Goal: Answer question/provide support

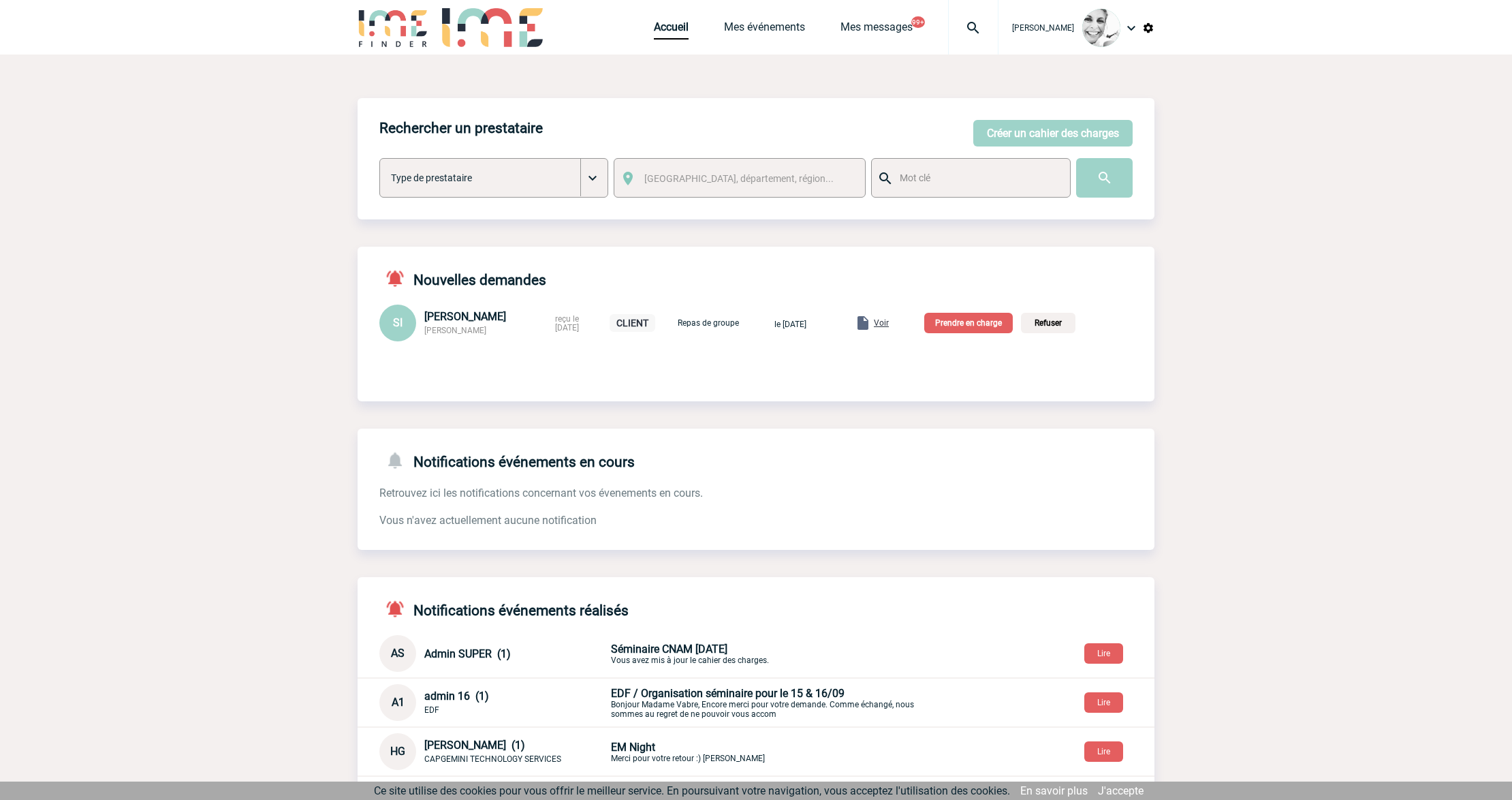
click at [987, 35] on img at bounding box center [973, 28] width 49 height 17
type input "2000423986"
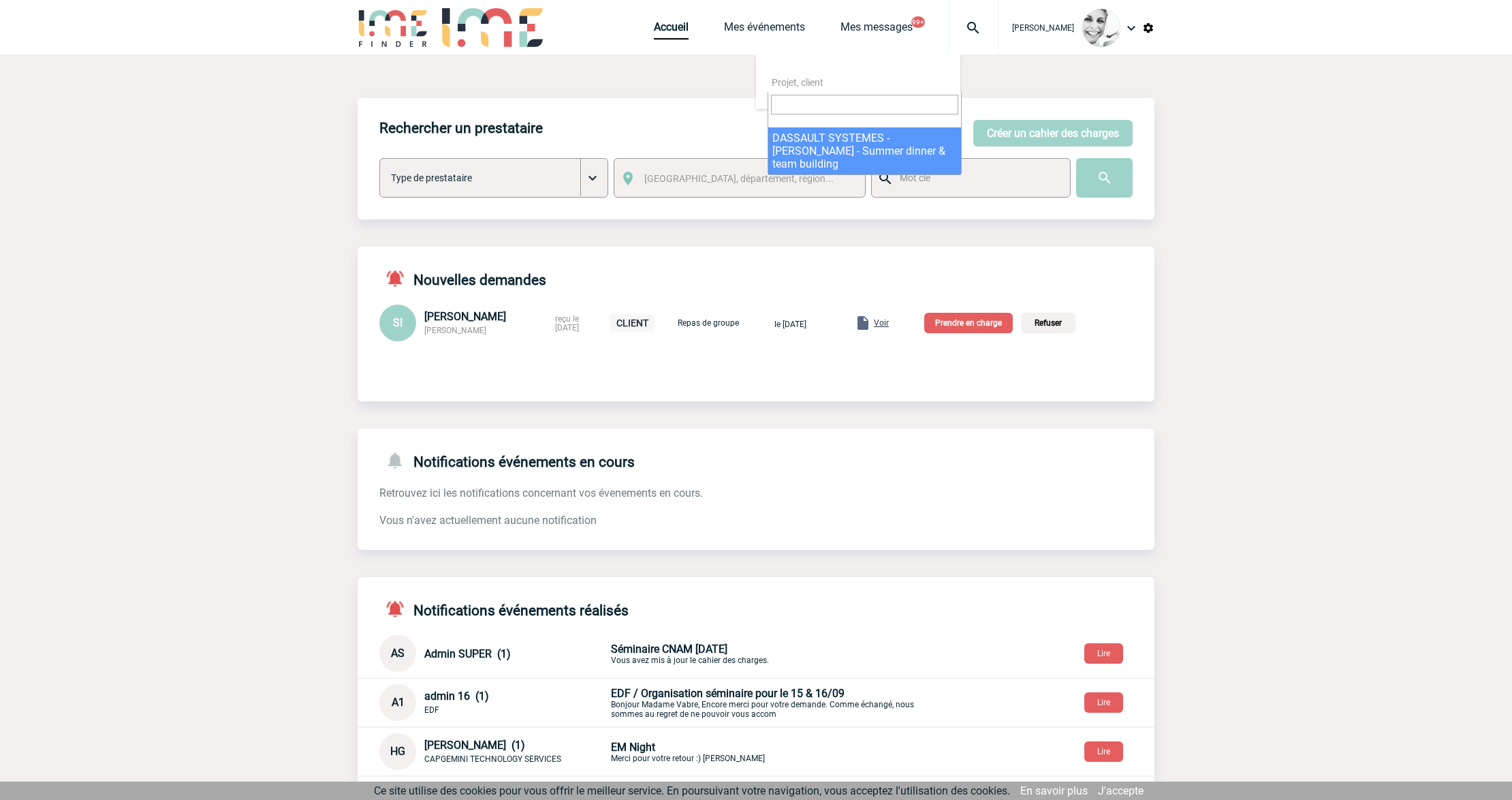
select select "23487"
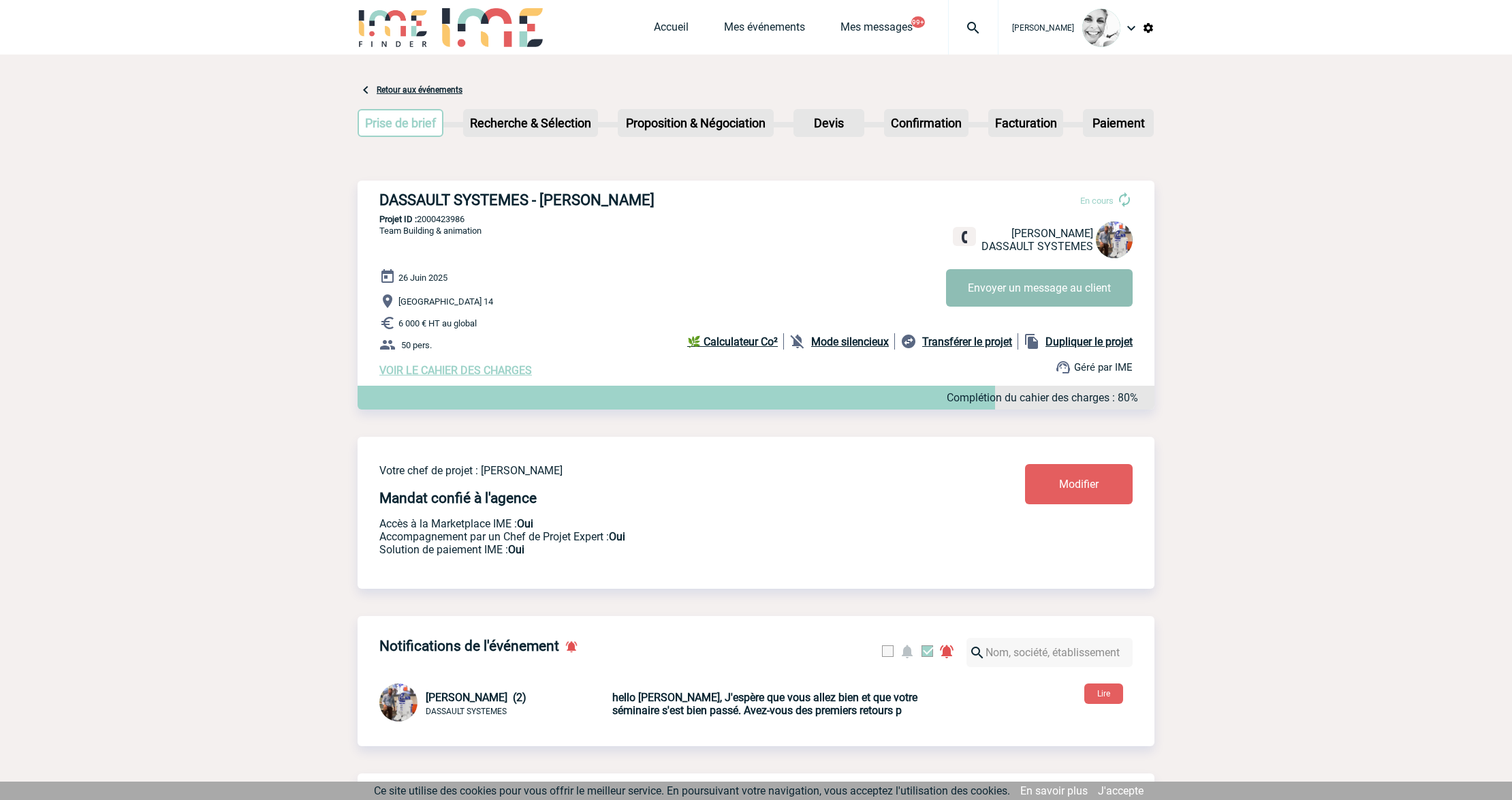
click at [997, 297] on button "Envoyer un message au client" at bounding box center [1039, 288] width 187 height 38
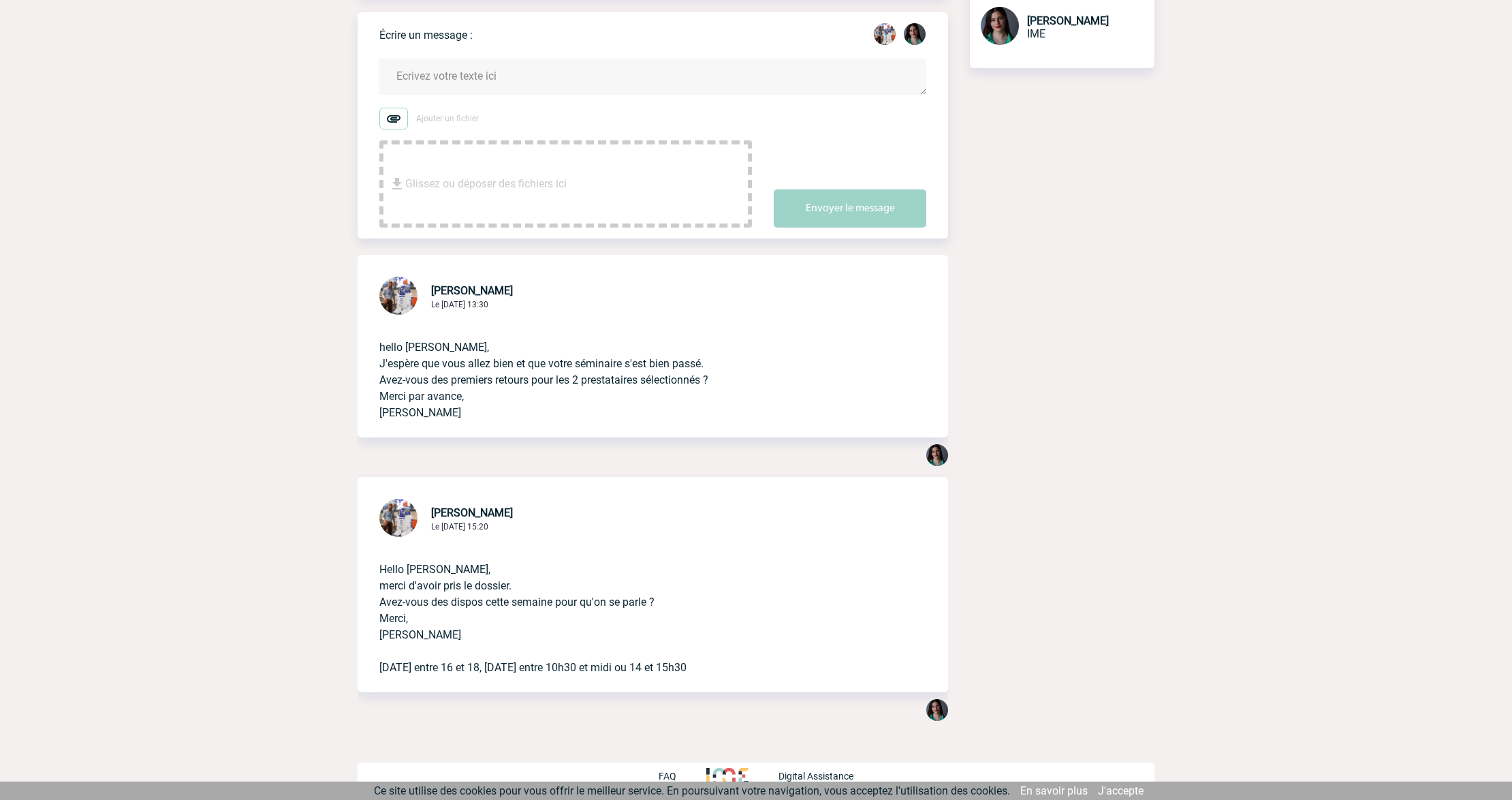
scroll to position [185, 0]
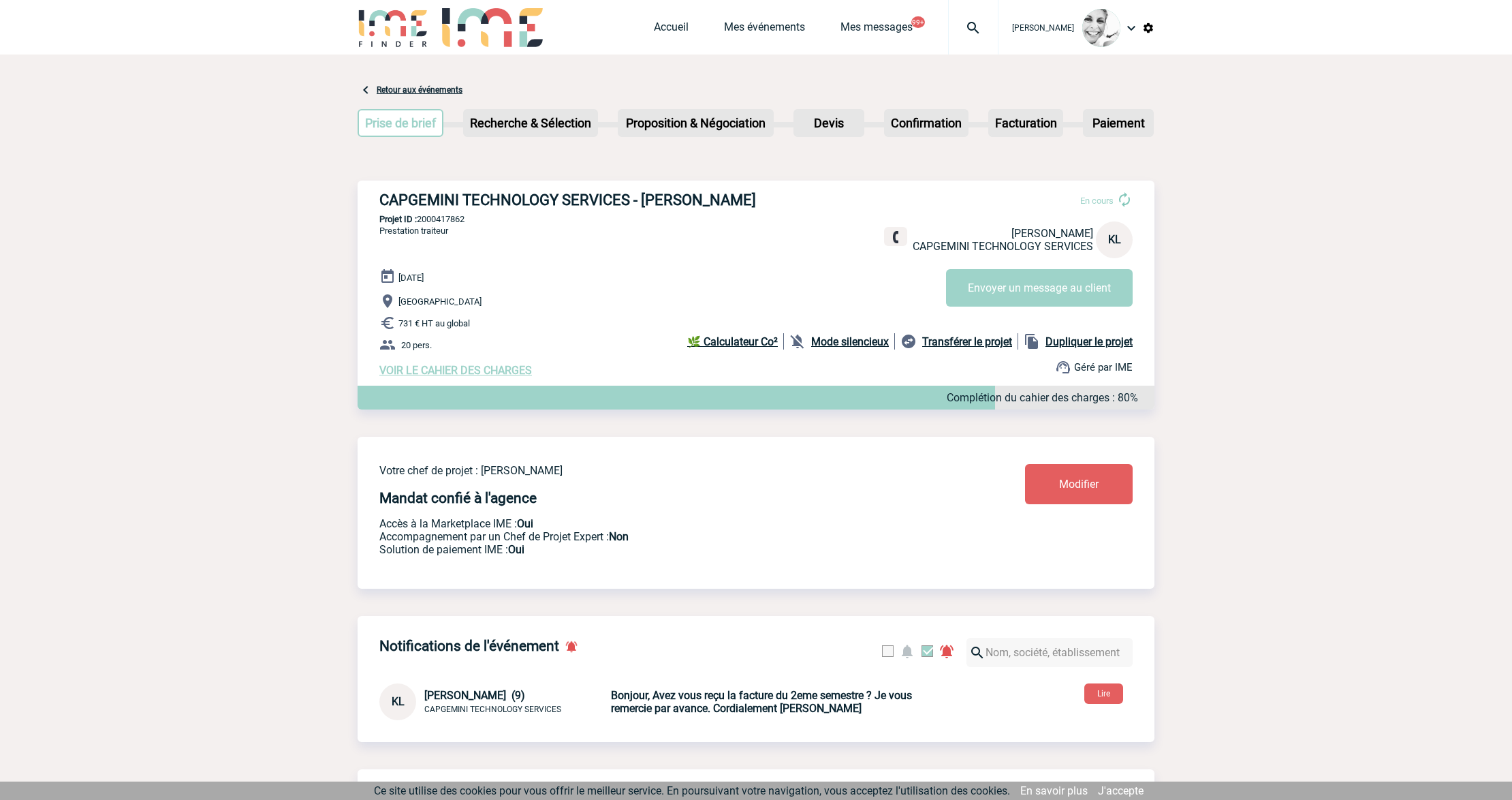
click at [990, 35] on img at bounding box center [973, 28] width 49 height 17
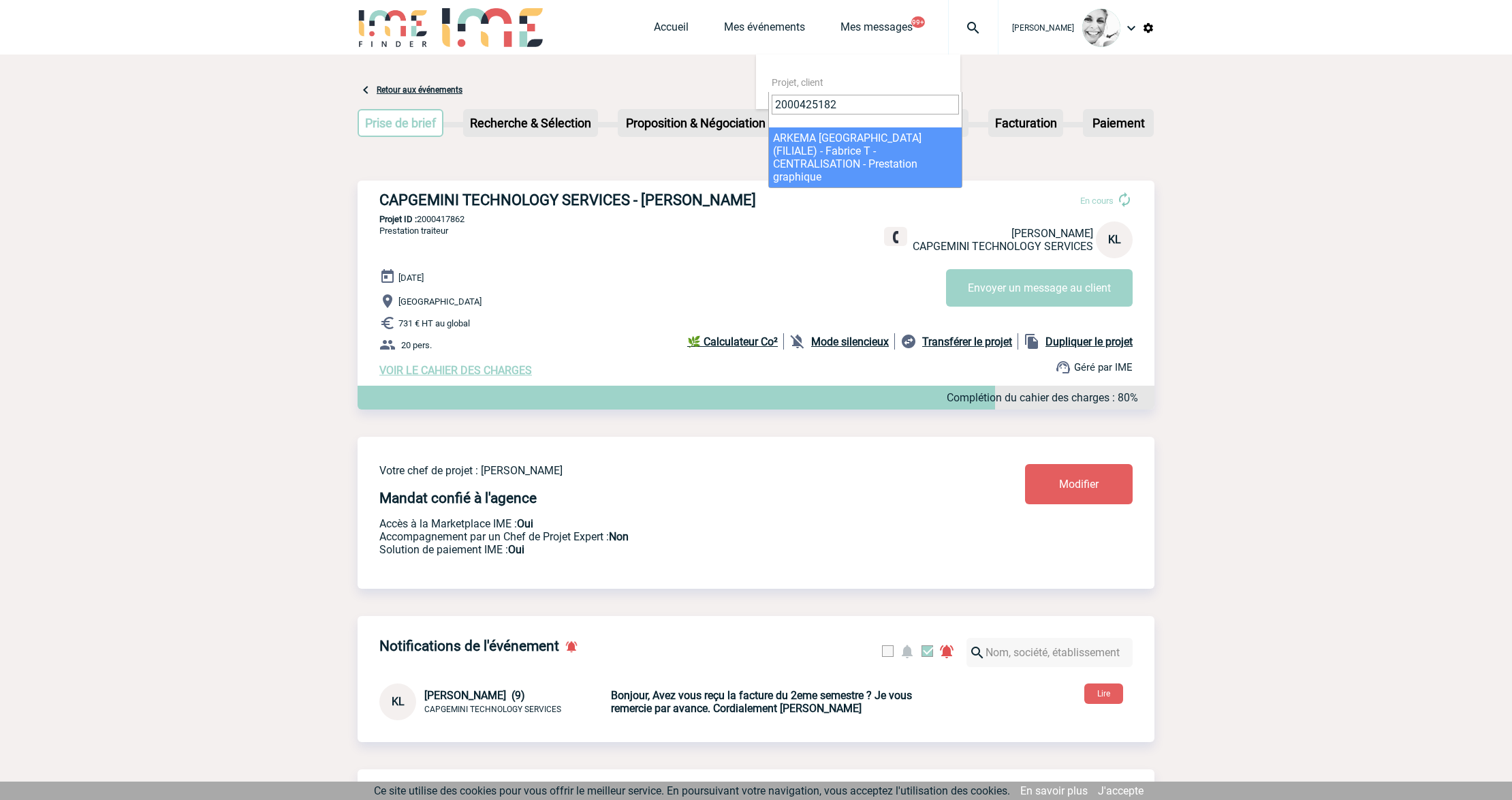
type input "2000425182"
select select "24683"
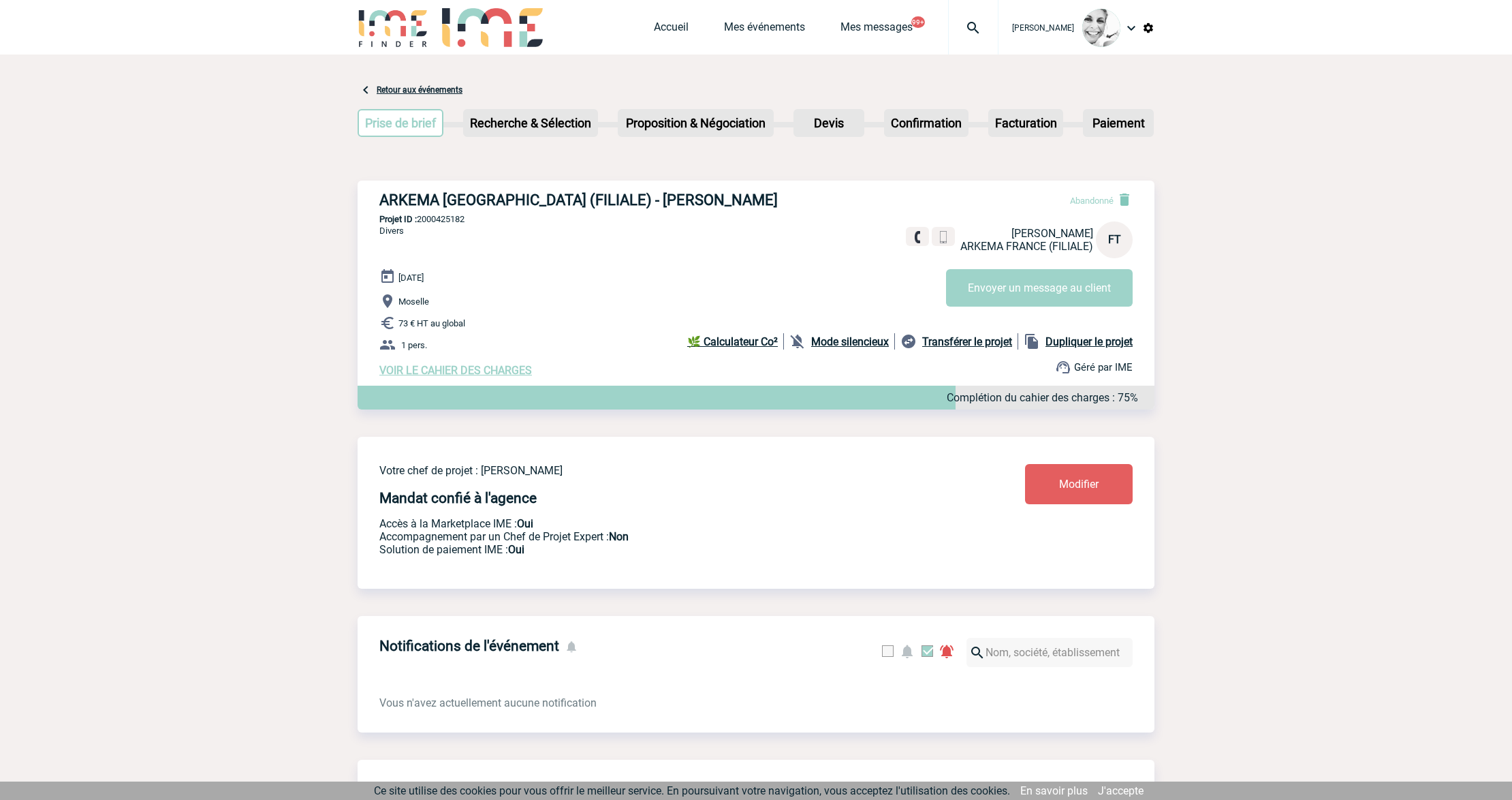
click at [994, 32] on img at bounding box center [973, 28] width 49 height 17
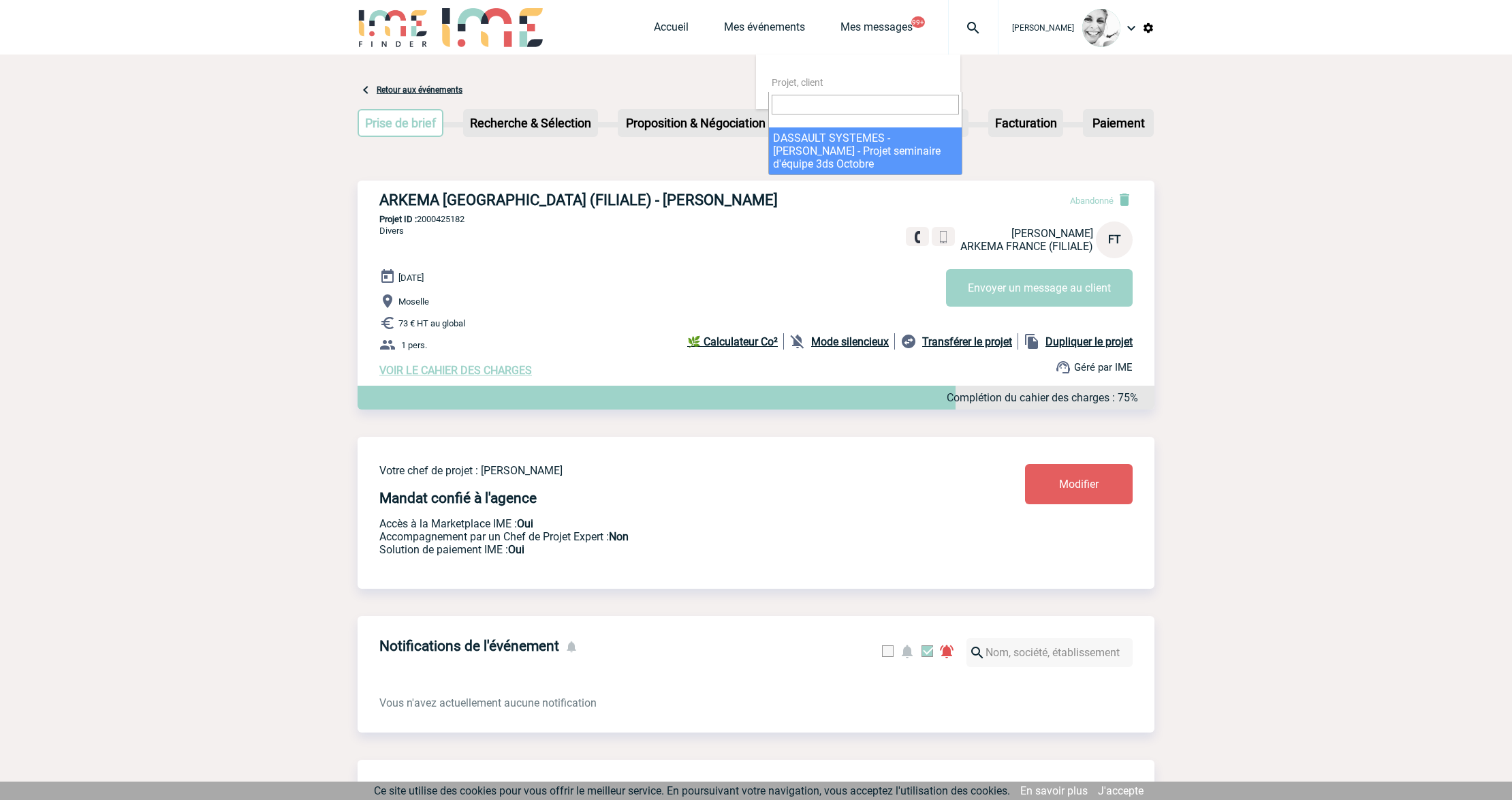
select select "24541"
